Goal: Task Accomplishment & Management: Manage account settings

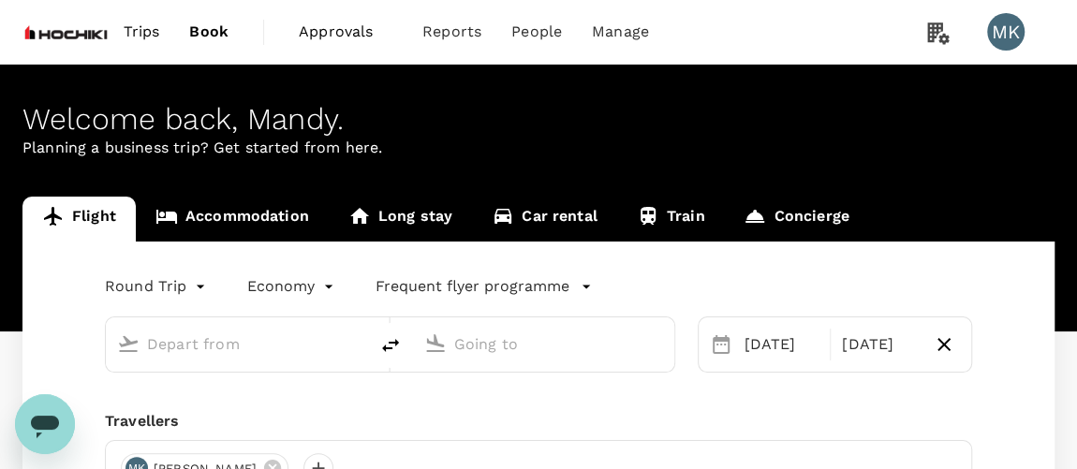
type input "Singapore Changi (SIN)"
type input "Kuala Lumpur Intl ([GEOGRAPHIC_DATA])"
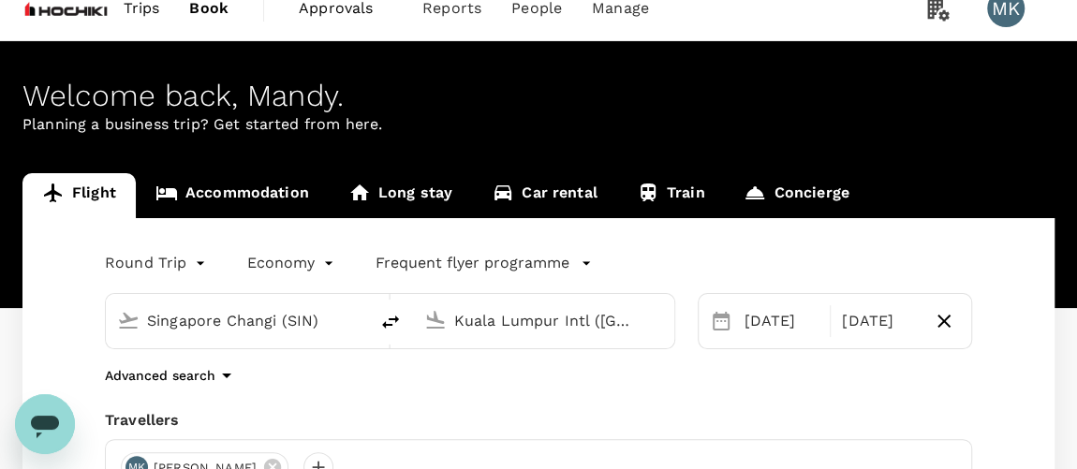
scroll to position [34, 0]
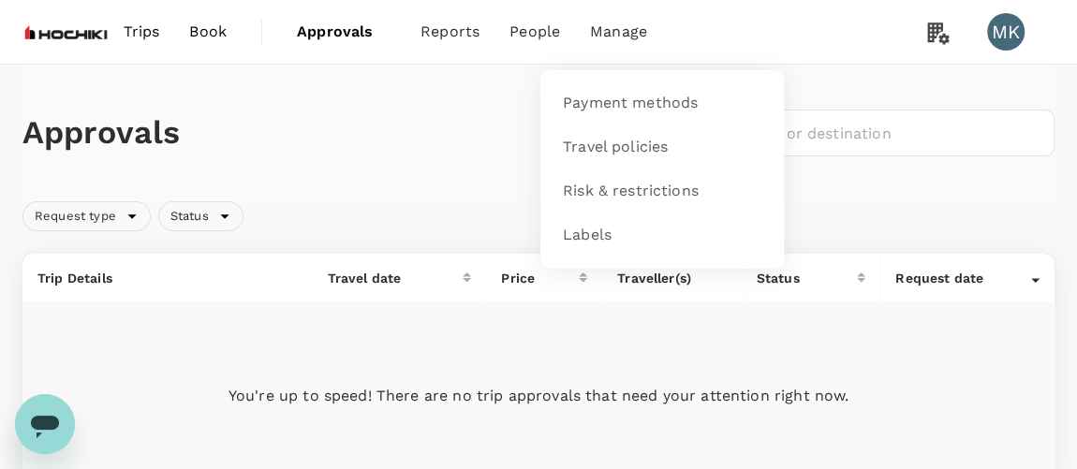
click at [630, 43] on li "Manage" at bounding box center [618, 32] width 87 height 64
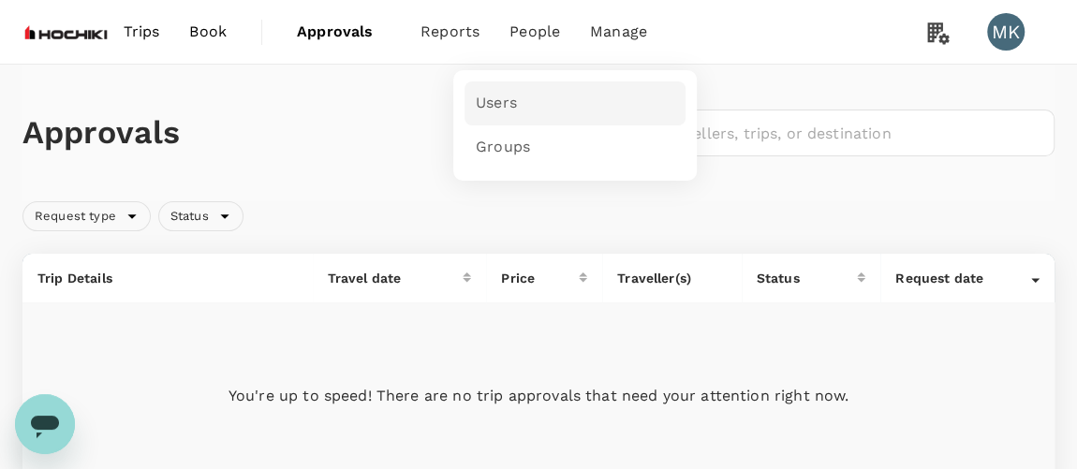
click at [483, 111] on span "Users" at bounding box center [496, 104] width 41 height 22
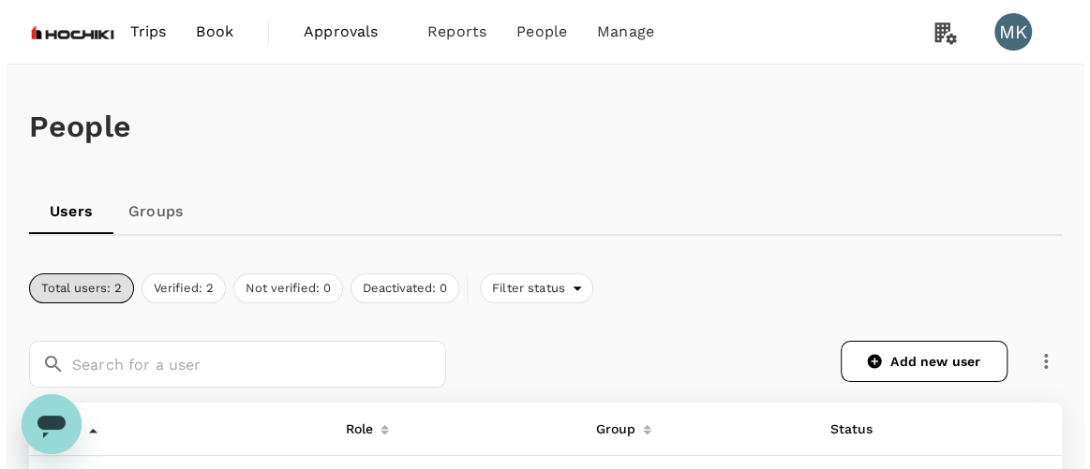
scroll to position [329, 0]
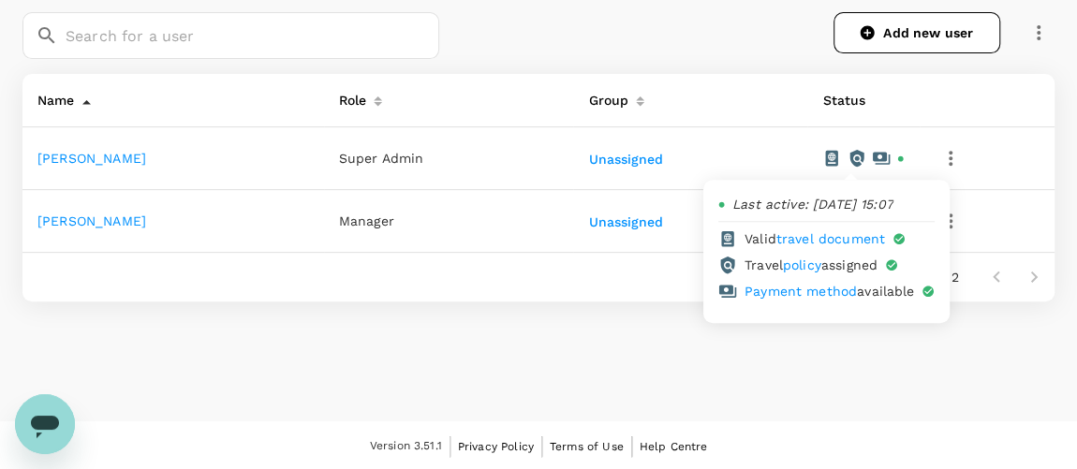
click at [823, 156] on icon at bounding box center [832, 158] width 19 height 19
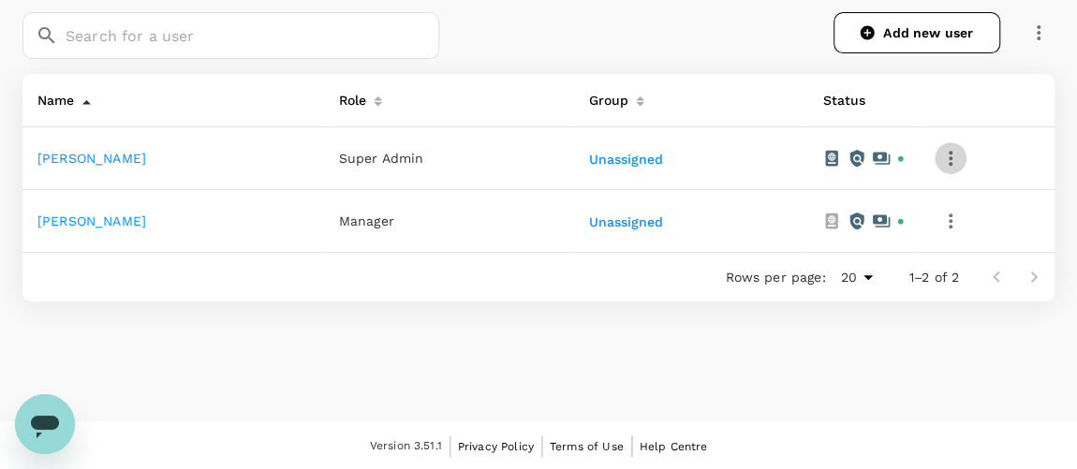
click at [940, 155] on icon "button" at bounding box center [951, 158] width 22 height 22
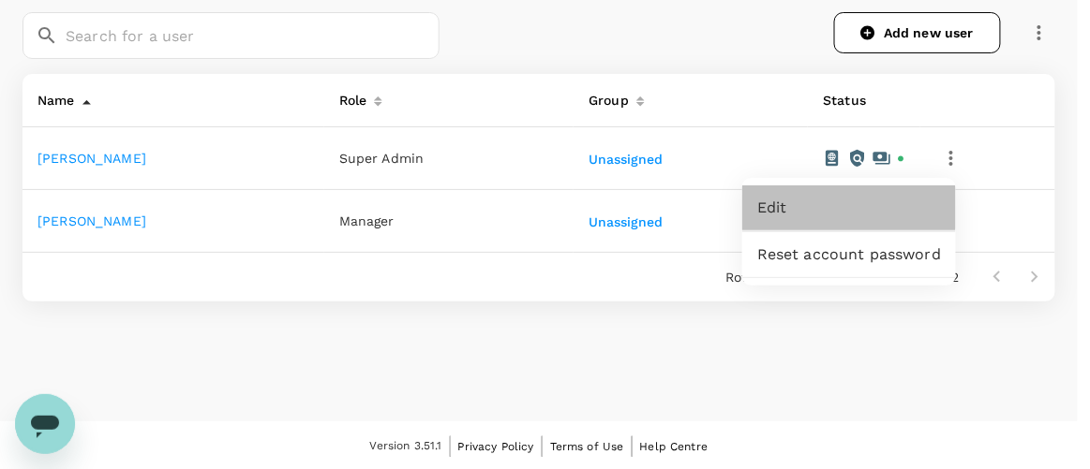
click at [809, 208] on span "Edit" at bounding box center [849, 208] width 184 height 22
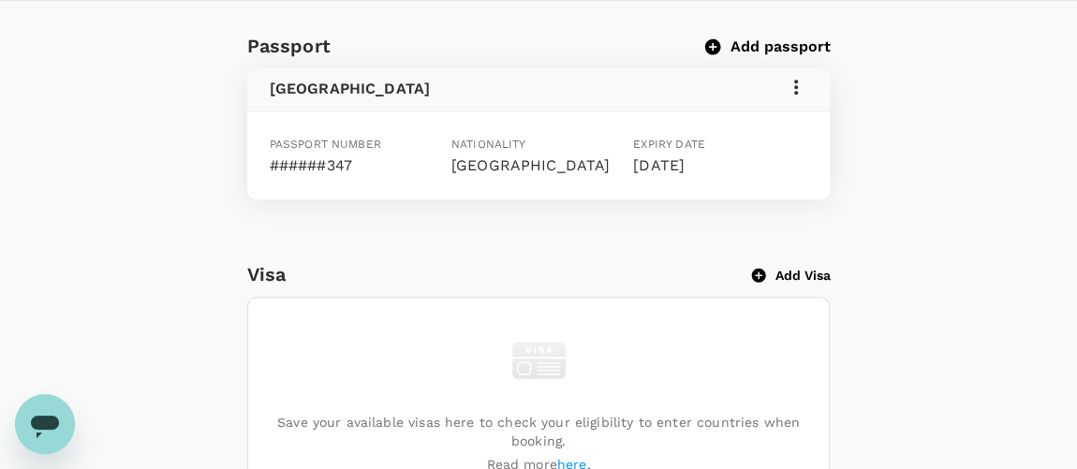
scroll to position [822, 0]
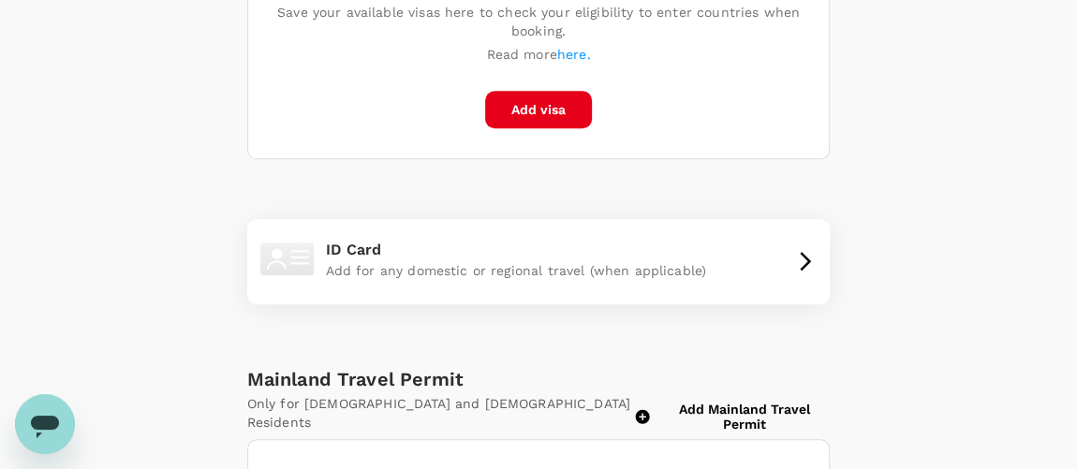
click at [1075, 32] on div "Passport Add passport Malaysia Passport number ######347 Nationality Malaysia E…" at bounding box center [538, 155] width 1077 height 1068
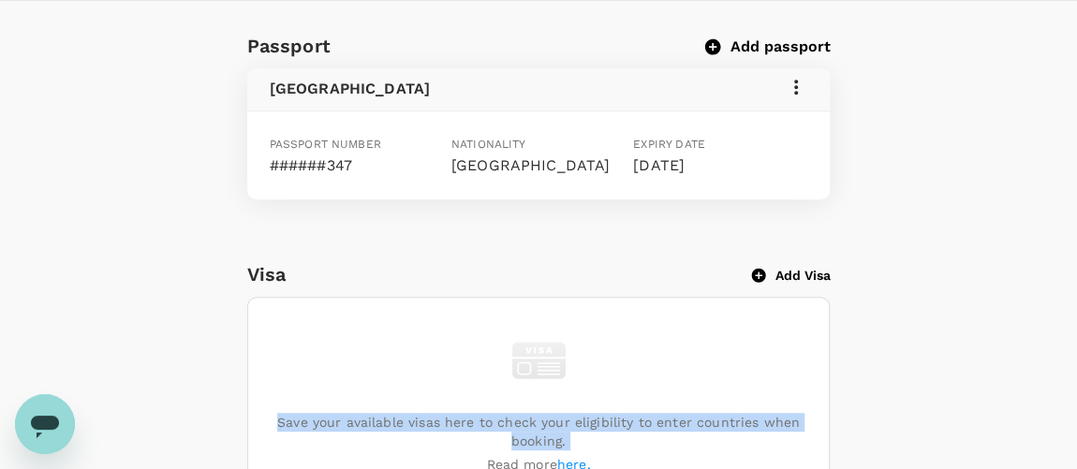
scroll to position [1, 0]
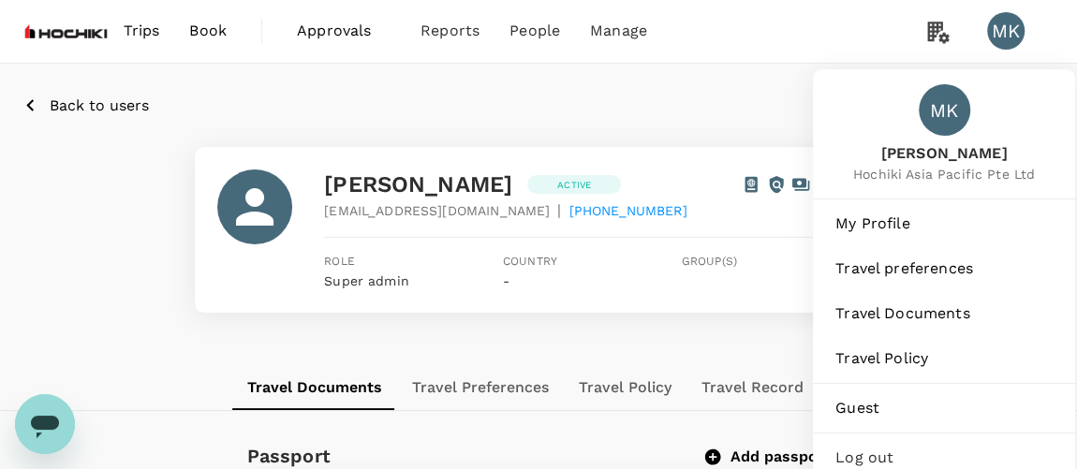
click at [1011, 31] on div "MK" at bounding box center [1006, 30] width 37 height 37
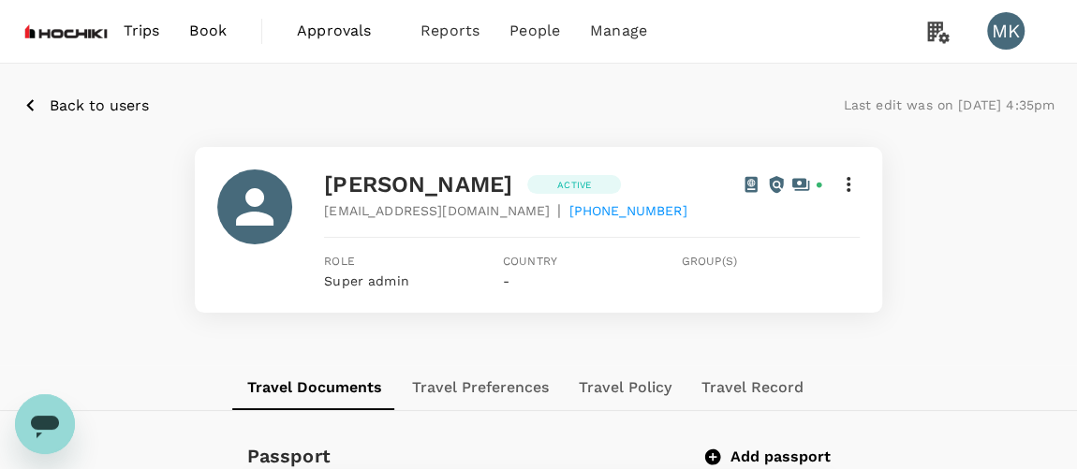
click at [1011, 31] on div "MK" at bounding box center [1006, 30] width 37 height 37
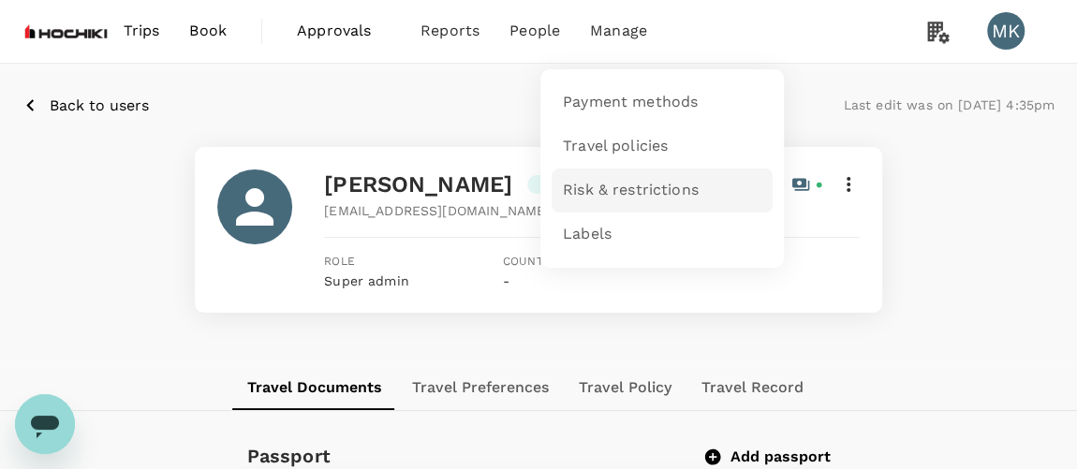
click at [606, 187] on span "Risk & restrictions" at bounding box center [631, 191] width 136 height 22
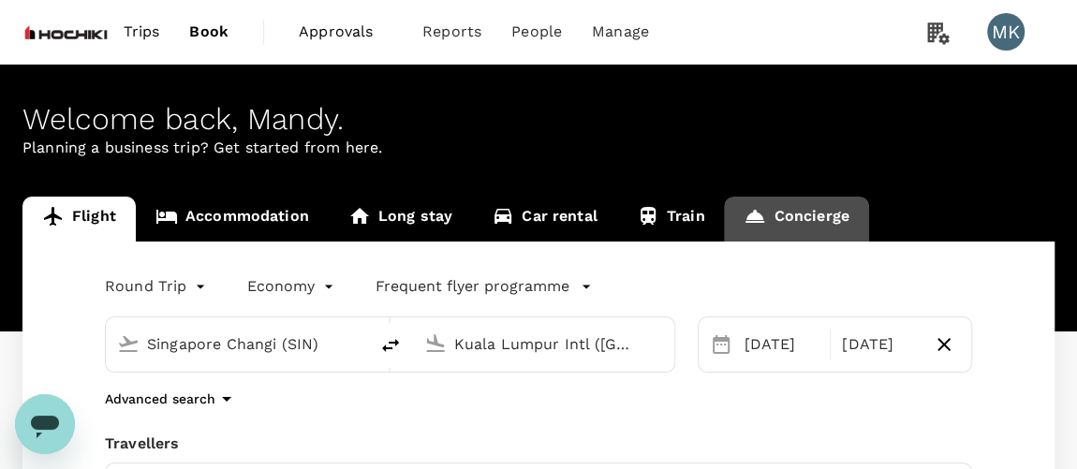
click at [821, 216] on link "Concierge" at bounding box center [796, 219] width 144 height 45
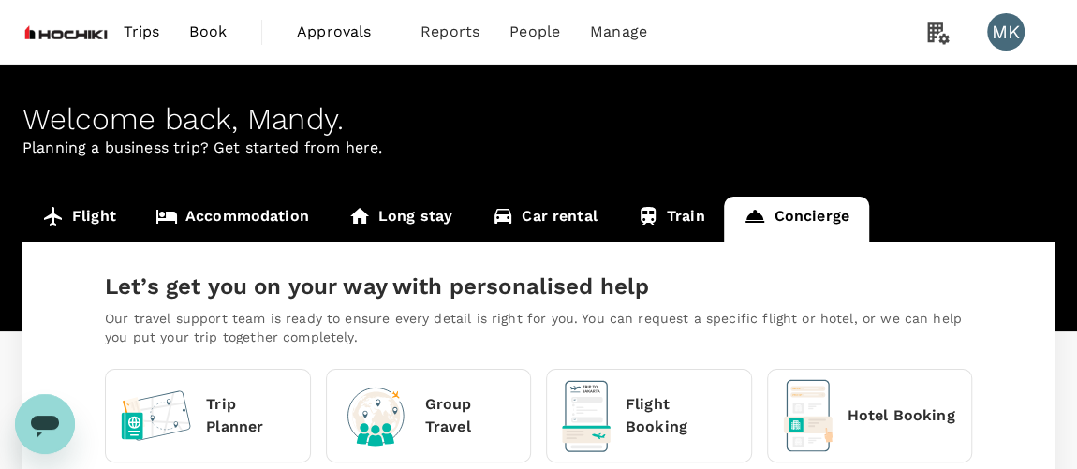
click at [61, 408] on icon "Open messaging window" at bounding box center [45, 425] width 34 height 34
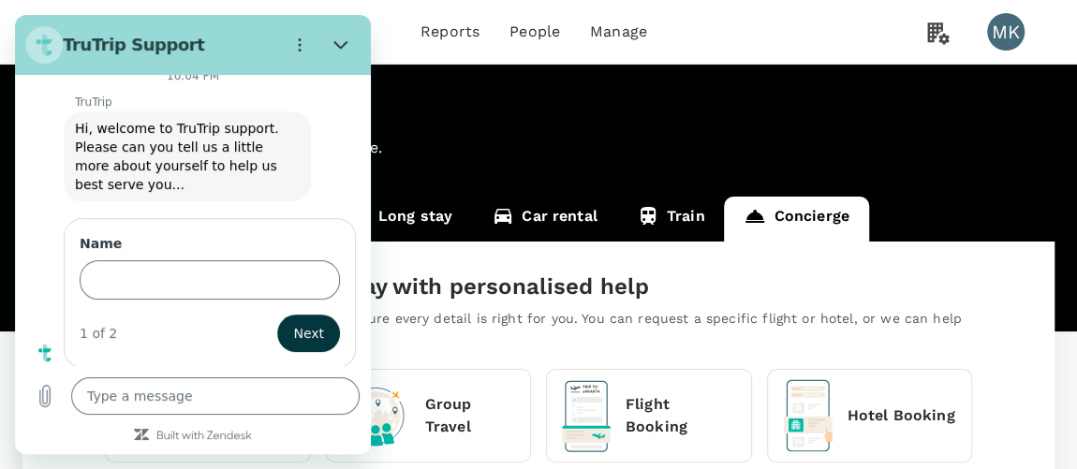
scroll to position [73, 0]
click at [339, 36] on button "Close" at bounding box center [340, 44] width 37 height 37
type textarea "x"
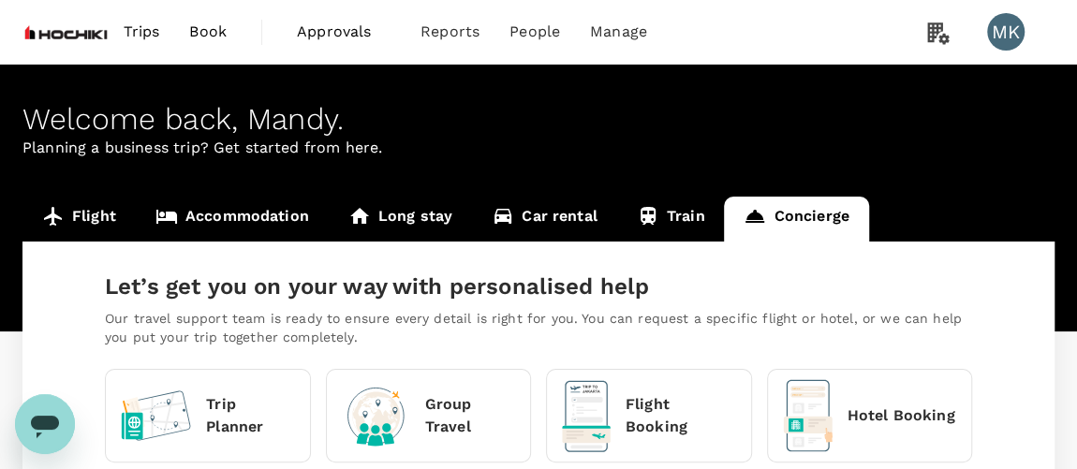
scroll to position [74, 0]
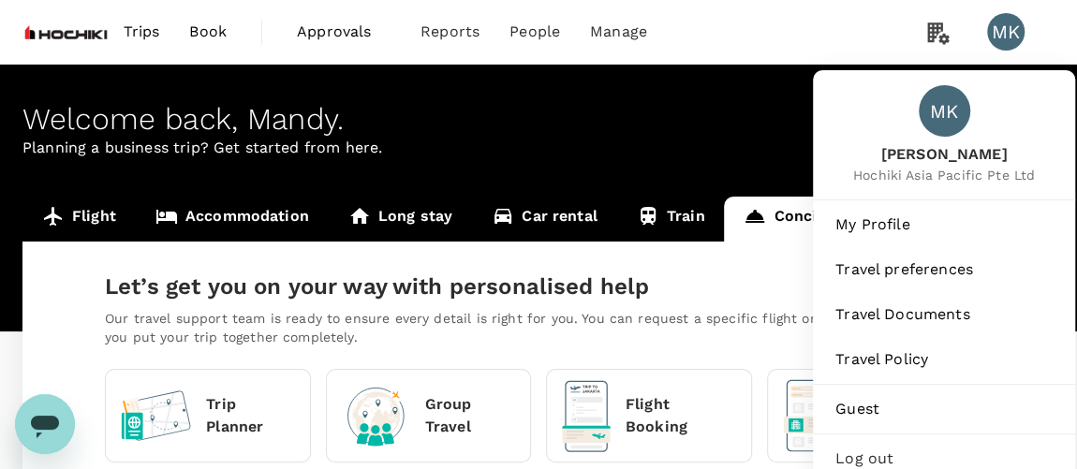
click at [1012, 37] on div "MK" at bounding box center [1006, 31] width 37 height 37
